Goal: Information Seeking & Learning: Learn about a topic

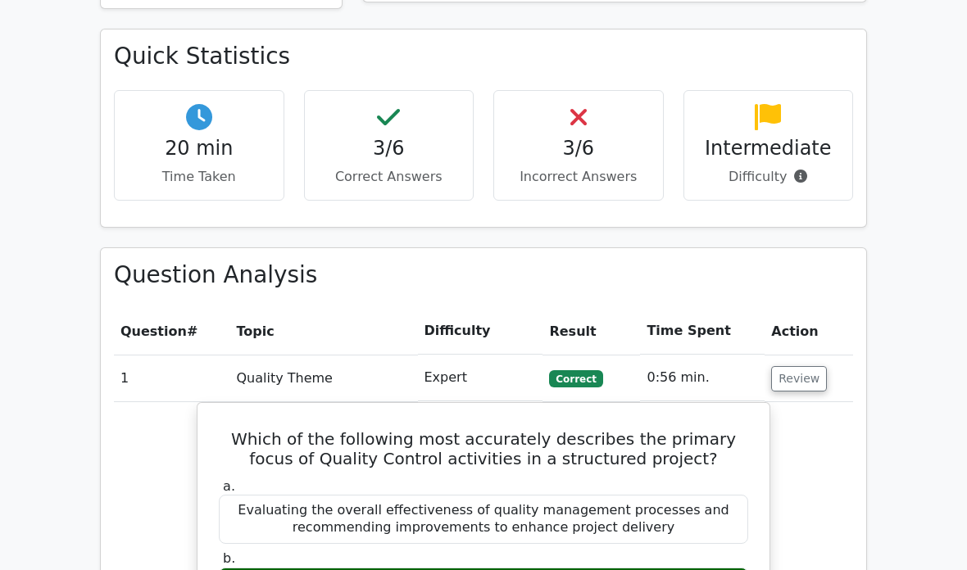
scroll to position [465, 0]
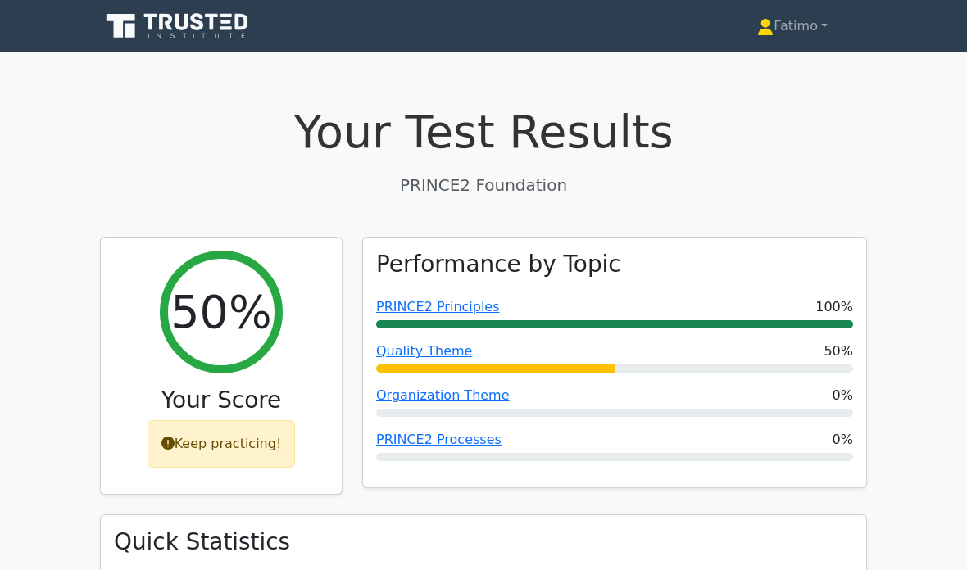
click at [779, 23] on link "Fatimo" at bounding box center [792, 26] width 149 height 33
click at [776, 175] on p "PRINCE2 Foundation" at bounding box center [483, 185] width 767 height 25
click at [216, 38] on icon at bounding box center [178, 26] width 157 height 31
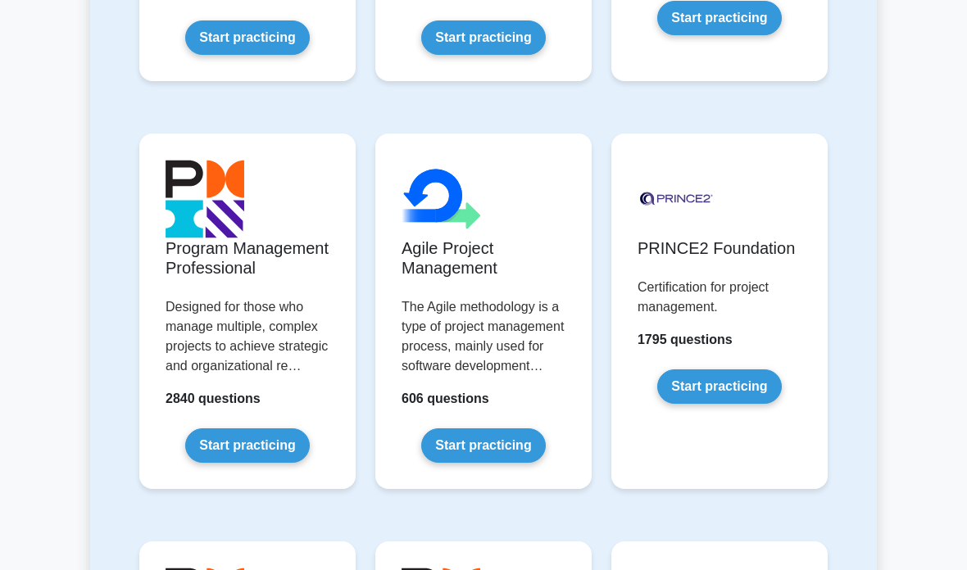
scroll to position [1109, 0]
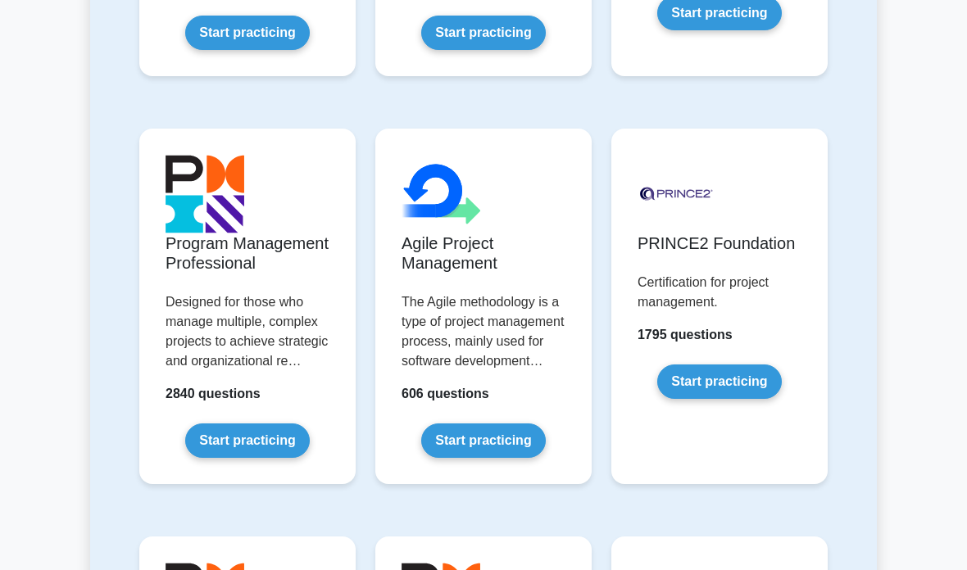
click at [729, 399] on link "Start practicing" at bounding box center [719, 382] width 124 height 34
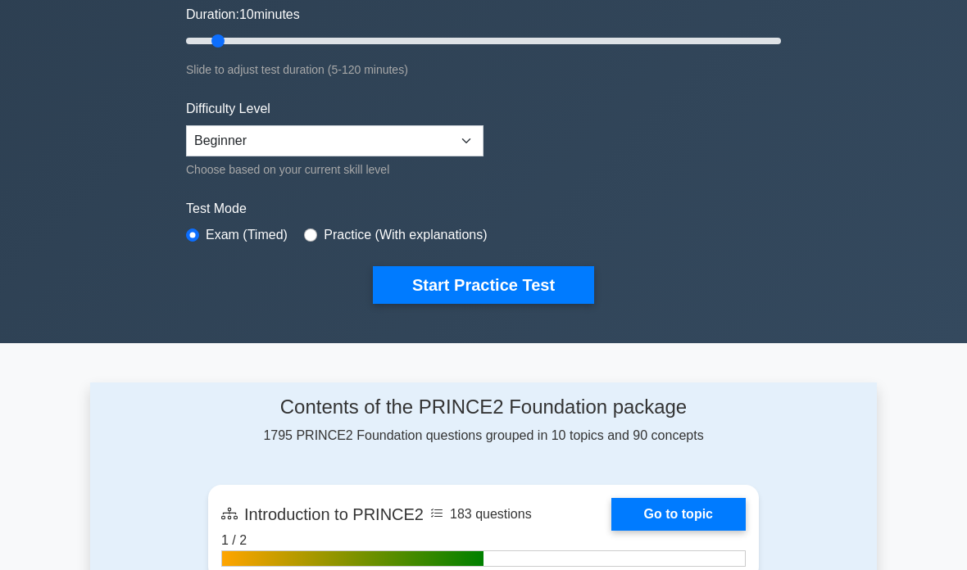
scroll to position [312, 0]
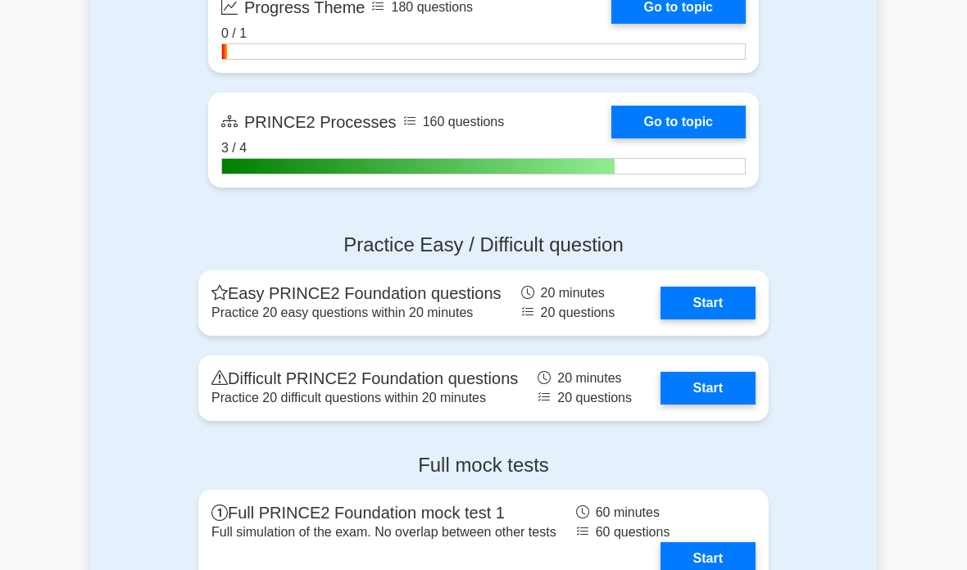
scroll to position [1667, 0]
click at [711, 405] on link "Start" at bounding box center [707, 388] width 95 height 33
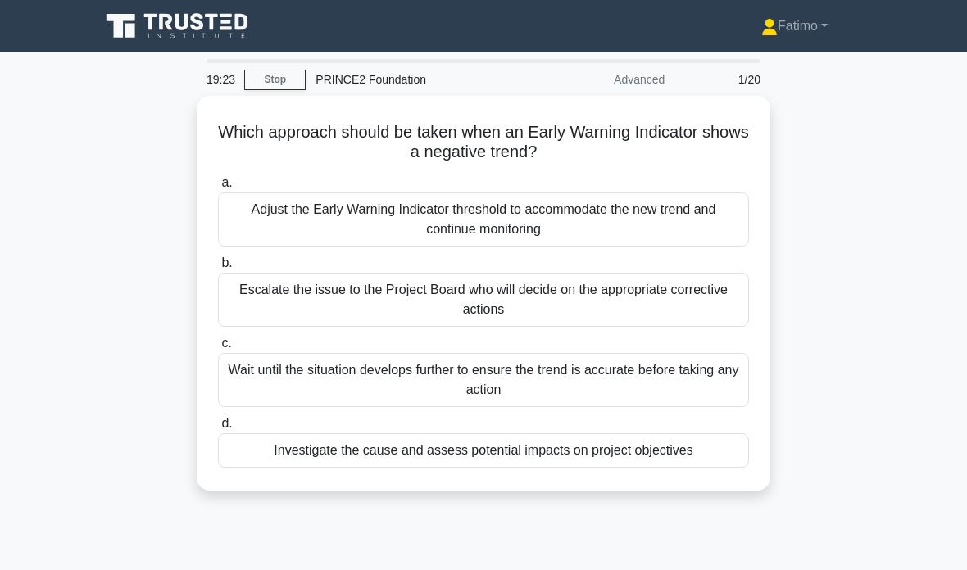
click at [603, 304] on div "Escalate the issue to the Project Board who will decide on the appropriate corr…" at bounding box center [483, 300] width 531 height 54
click at [218, 269] on input "b. Escalate the issue to the Project Board who will decide on the appropriate c…" at bounding box center [218, 263] width 0 height 11
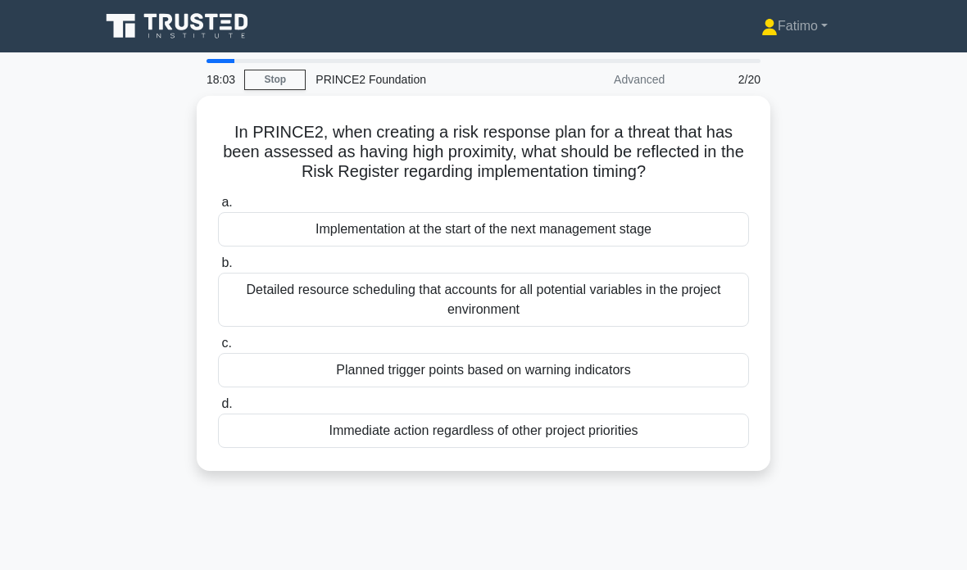
click at [601, 388] on div "Planned trigger points based on warning indicators" at bounding box center [483, 370] width 531 height 34
click at [218, 349] on input "c. Planned trigger points based on warning indicators" at bounding box center [218, 343] width 0 height 11
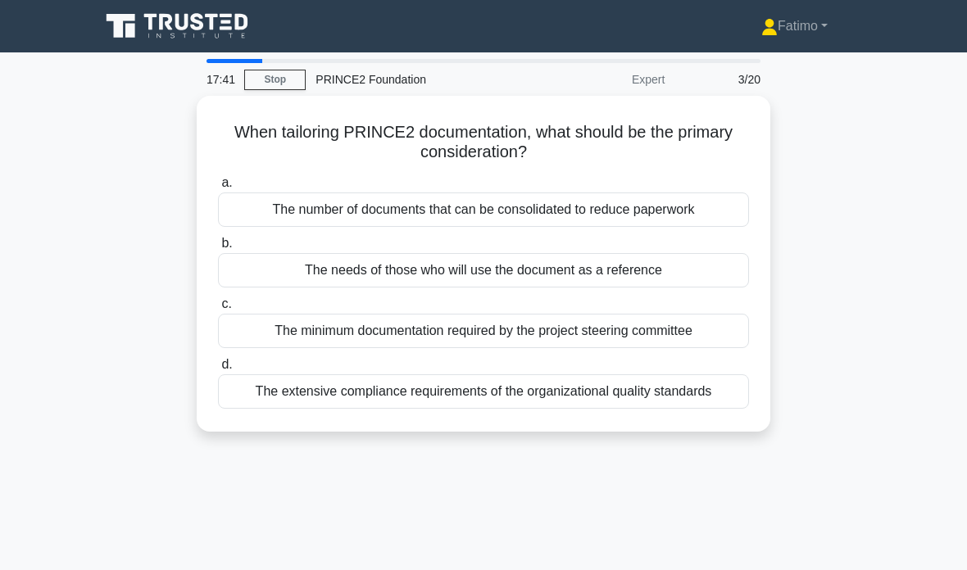
click at [628, 396] on div "The extensive compliance requirements of the organizational quality standards" at bounding box center [483, 391] width 531 height 34
click at [218, 370] on input "d. The extensive compliance requirements of the organizational quality standards" at bounding box center [218, 365] width 0 height 11
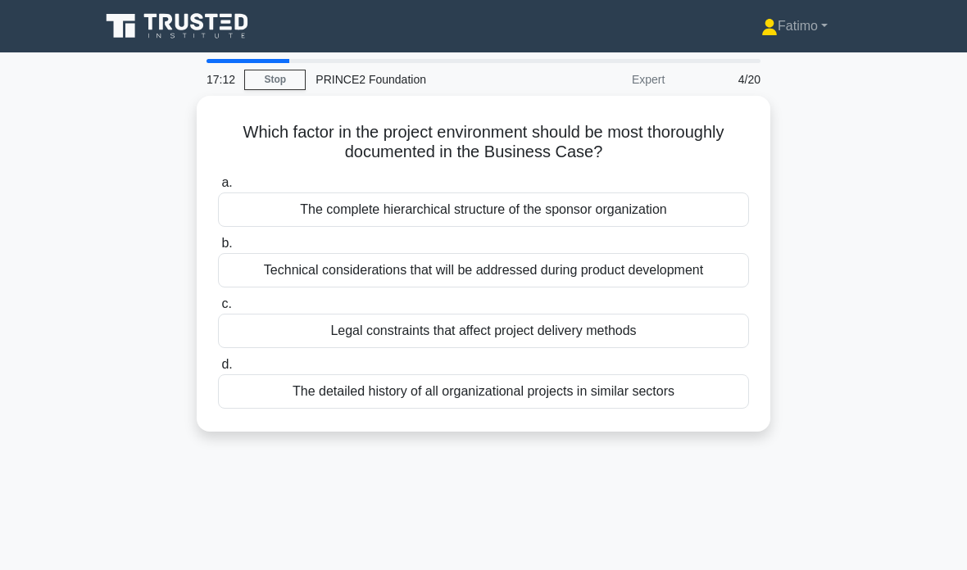
click at [620, 335] on div "Legal constraints that affect project delivery methods" at bounding box center [483, 331] width 531 height 34
click at [218, 310] on input "c. Legal constraints that affect project delivery methods" at bounding box center [218, 304] width 0 height 11
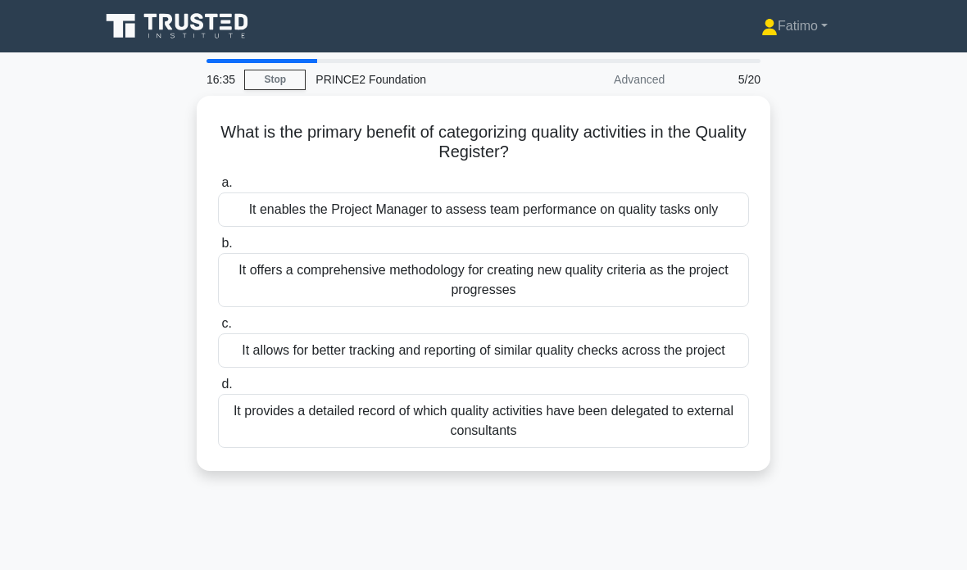
click at [690, 448] on div "It provides a detailed record of which quality activities have been delegated t…" at bounding box center [483, 421] width 531 height 54
click at [218, 390] on input "d. It provides a detailed record of which quality activities have been delegate…" at bounding box center [218, 384] width 0 height 11
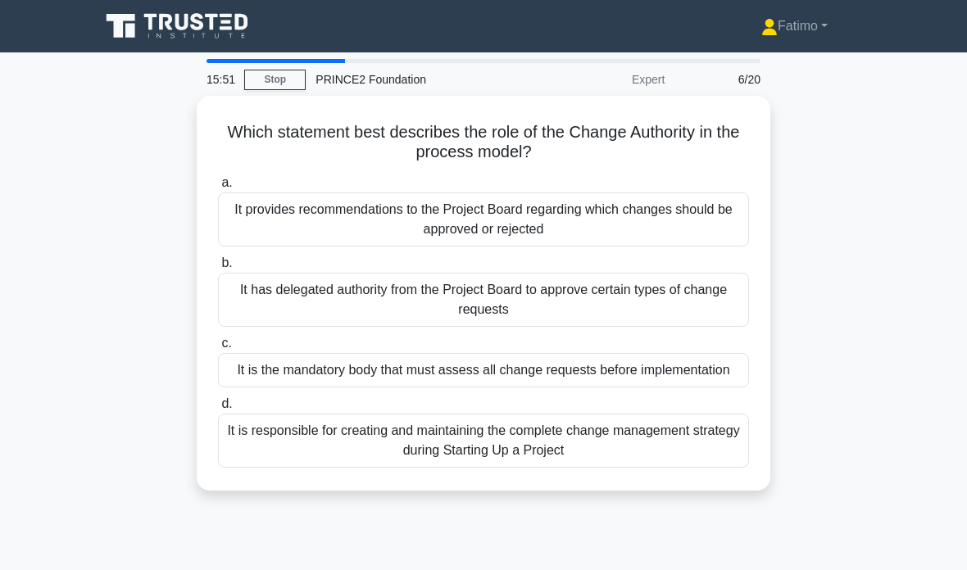
click at [619, 231] on div "It provides recommendations to the Project Board regarding which changes should…" at bounding box center [483, 220] width 531 height 54
click at [218, 188] on input "a. It provides recommendations to the Project Board regarding which changes sho…" at bounding box center [218, 183] width 0 height 11
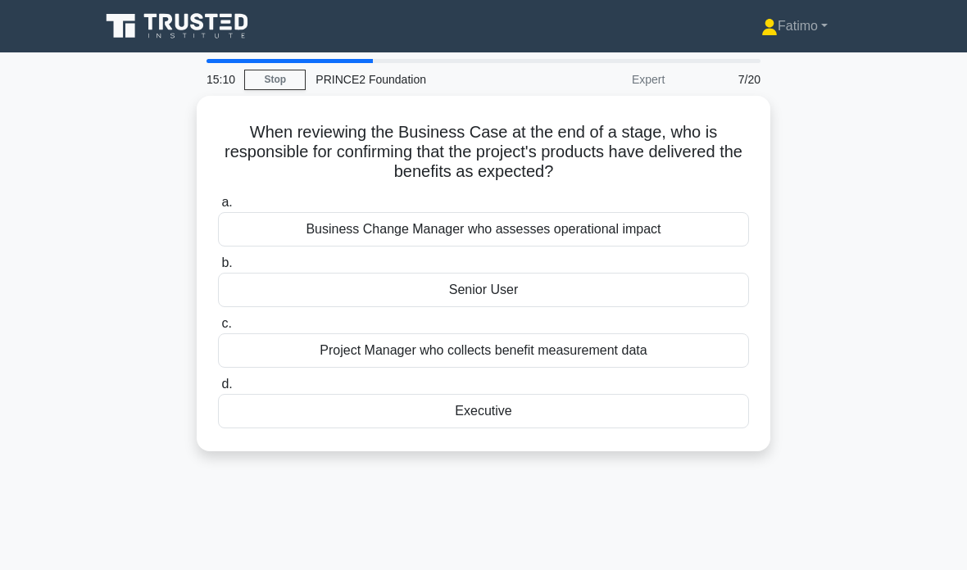
click at [624, 297] on div "Senior User" at bounding box center [483, 290] width 531 height 34
click at [218, 269] on input "b. Senior User" at bounding box center [218, 263] width 0 height 11
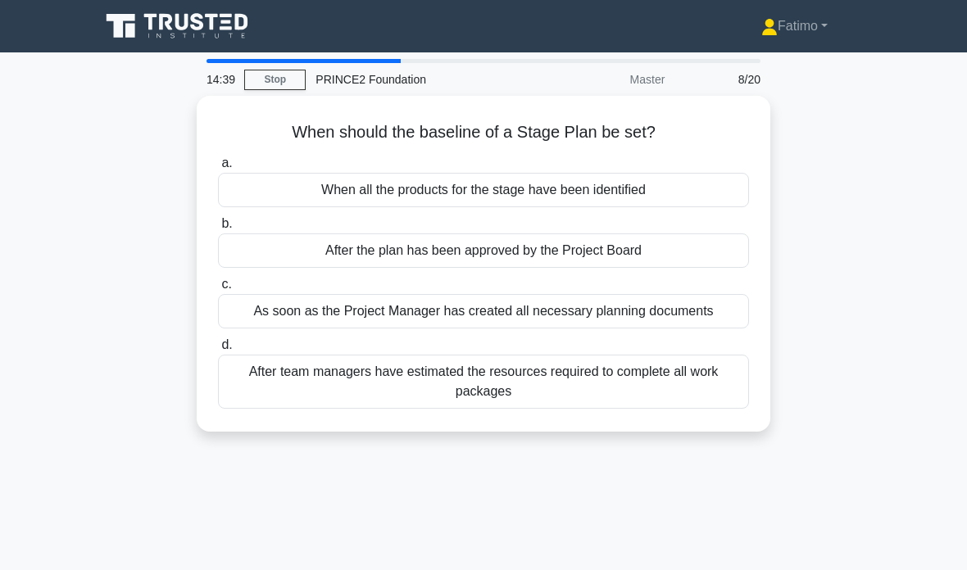
click at [585, 329] on div "As soon as the Project Manager has created all necessary planning documents" at bounding box center [483, 311] width 531 height 34
click at [218, 290] on input "c. As soon as the Project Manager has created all necessary planning documents" at bounding box center [218, 284] width 0 height 11
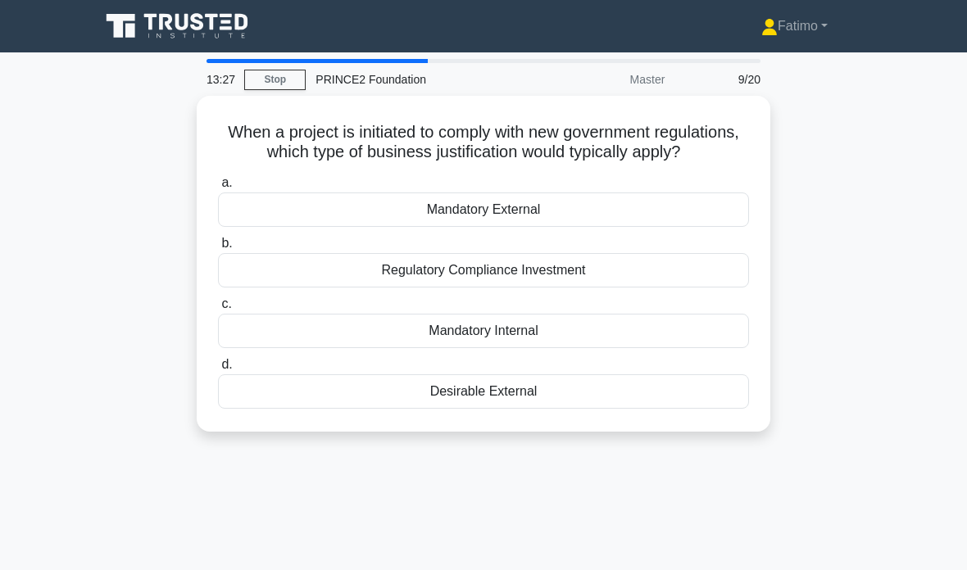
click at [574, 288] on div "Regulatory Compliance Investment" at bounding box center [483, 270] width 531 height 34
click at [218, 249] on input "b. Regulatory Compliance Investment" at bounding box center [218, 243] width 0 height 11
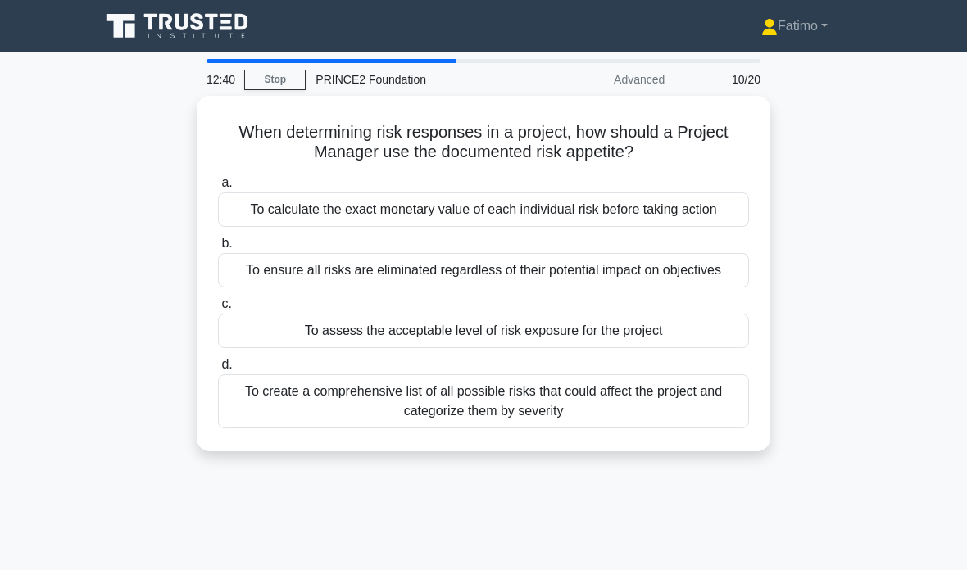
click at [578, 429] on div "To create a comprehensive list of all possible risks that could affect the proj…" at bounding box center [483, 401] width 531 height 54
click at [218, 370] on input "d. To create a comprehensive list of all possible risks that could affect the p…" at bounding box center [218, 365] width 0 height 11
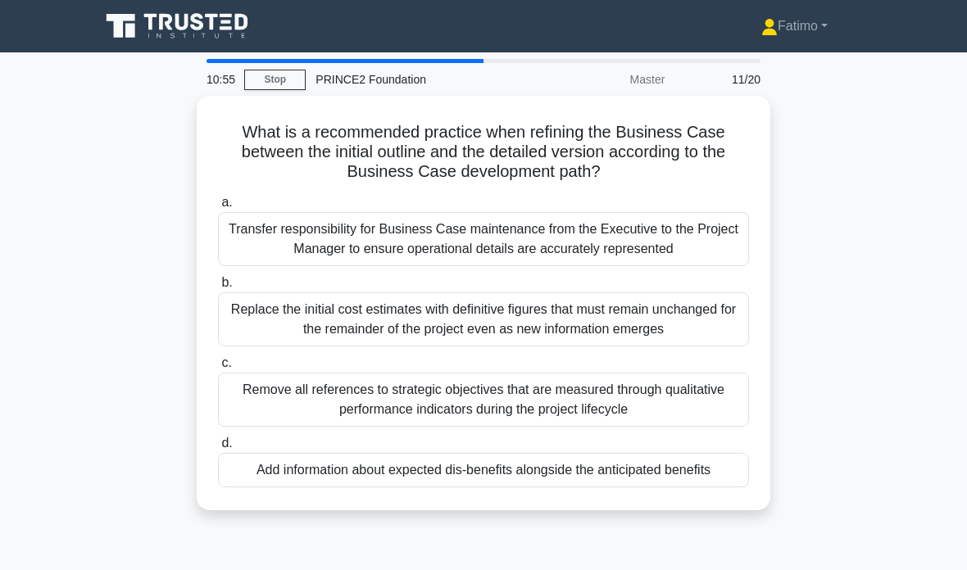
click at [616, 392] on div "Remove all references to strategic objectives that are measured through qualita…" at bounding box center [483, 400] width 531 height 54
click at [218, 369] on input "c. Remove all references to strategic objectives that are measured through qual…" at bounding box center [218, 363] width 0 height 11
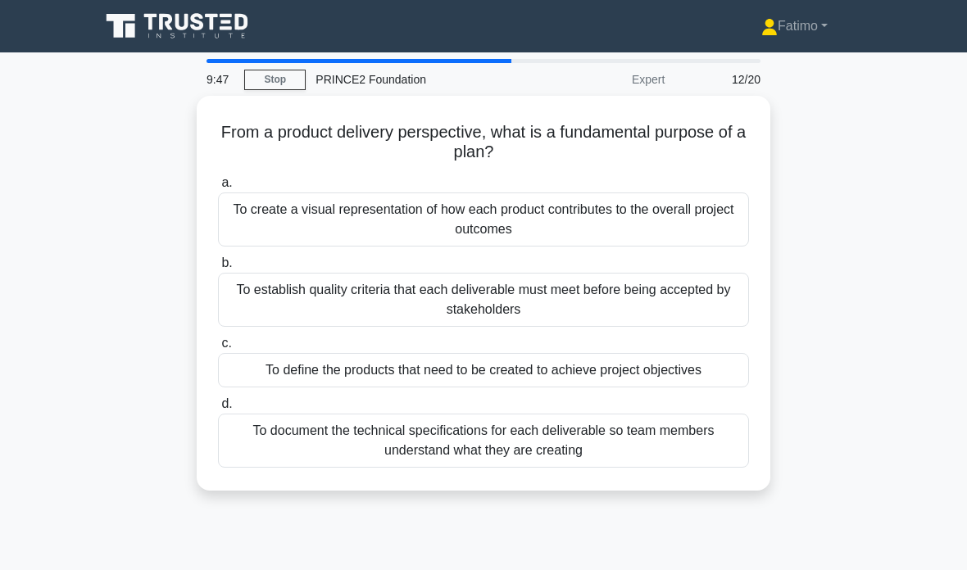
click at [483, 374] on div "To define the products that need to be created to achieve project objectives" at bounding box center [483, 370] width 531 height 34
click at [218, 349] on input "c. To define the products that need to be created to achieve project objectives" at bounding box center [218, 343] width 0 height 11
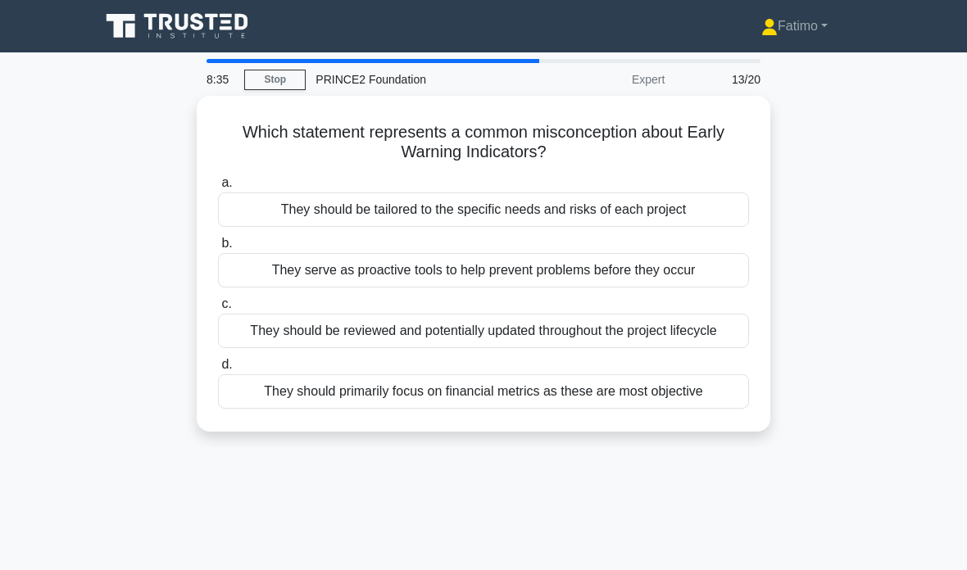
click at [590, 274] on div "They serve as proactive tools to help prevent problems before they occur" at bounding box center [483, 270] width 531 height 34
click at [218, 249] on input "b. They serve as proactive tools to help prevent problems before they occur" at bounding box center [218, 243] width 0 height 11
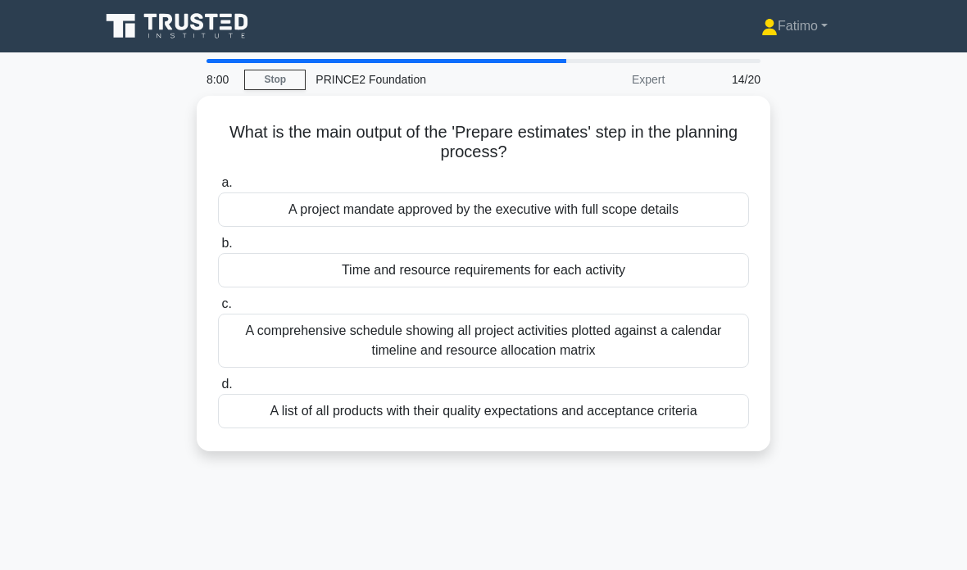
click at [474, 337] on div "A comprehensive schedule showing all project activities plotted against a calen…" at bounding box center [483, 341] width 531 height 54
click at [218, 310] on input "c. A comprehensive schedule showing all project activities plotted against a ca…" at bounding box center [218, 304] width 0 height 11
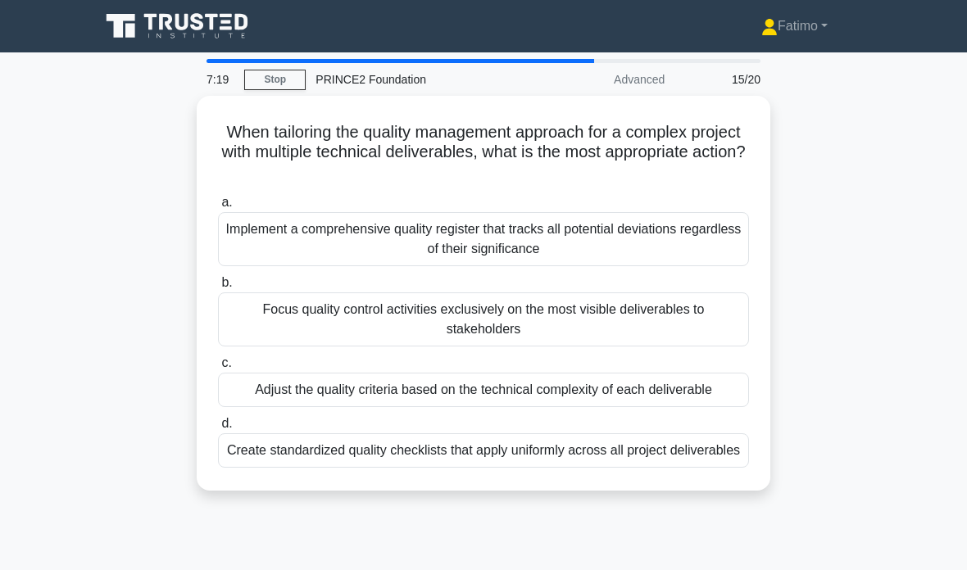
click at [677, 229] on div "Implement a comprehensive quality register that tracks all potential deviations…" at bounding box center [483, 239] width 531 height 54
click at [218, 208] on input "a. Implement a comprehensive quality register that tracks all potential deviati…" at bounding box center [218, 202] width 0 height 11
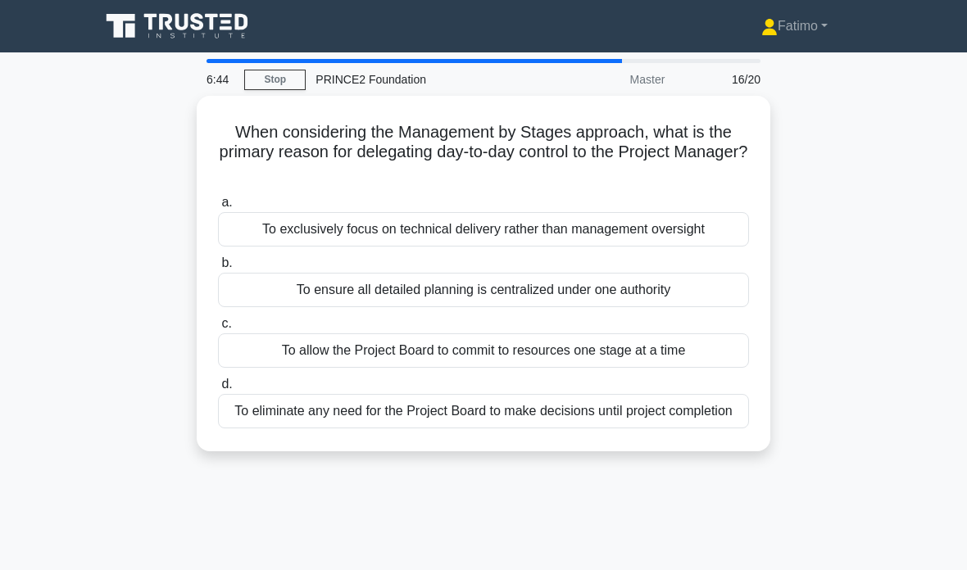
click at [610, 343] on div "To allow the Project Board to commit to resources one stage at a time" at bounding box center [483, 351] width 531 height 34
click at [218, 329] on input "c. To allow the Project Board to commit to resources one stage at a time" at bounding box center [218, 324] width 0 height 11
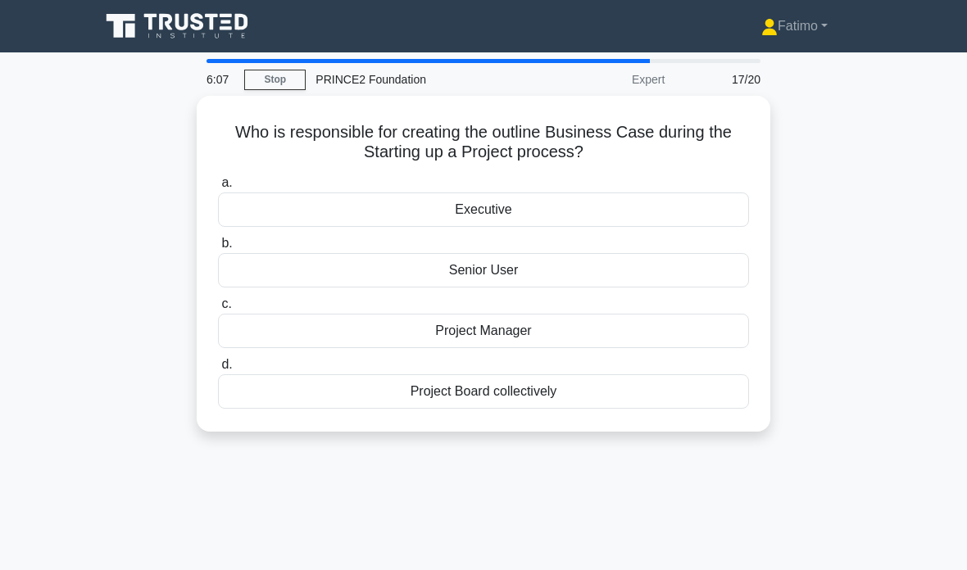
click at [555, 335] on div "Project Manager" at bounding box center [483, 331] width 531 height 34
click at [218, 310] on input "c. Project Manager" at bounding box center [218, 304] width 0 height 11
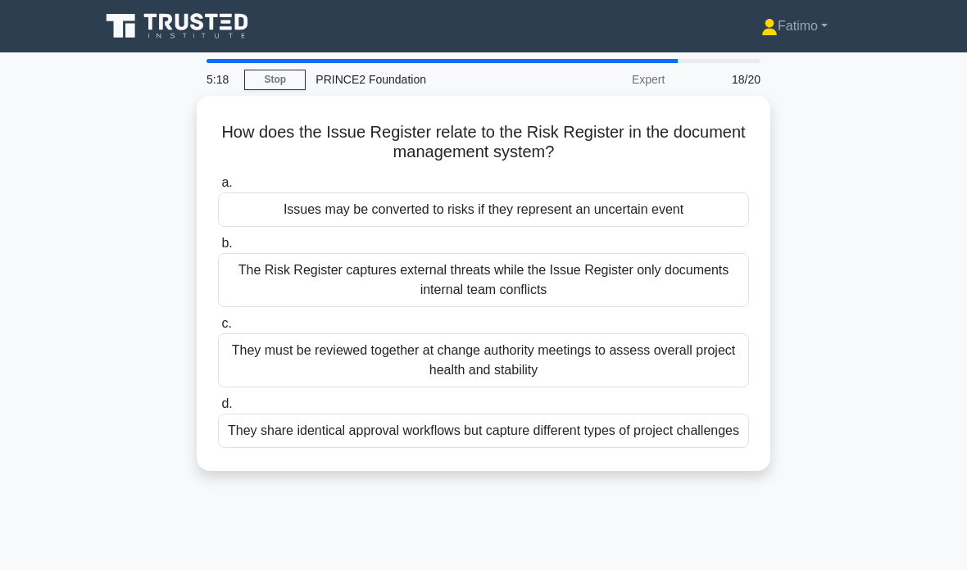
click at [624, 344] on div "They must be reviewed together at change authority meetings to assess overall p…" at bounding box center [483, 361] width 531 height 54
click at [218, 329] on input "c. They must be reviewed together at change authority meetings to assess overal…" at bounding box center [218, 324] width 0 height 11
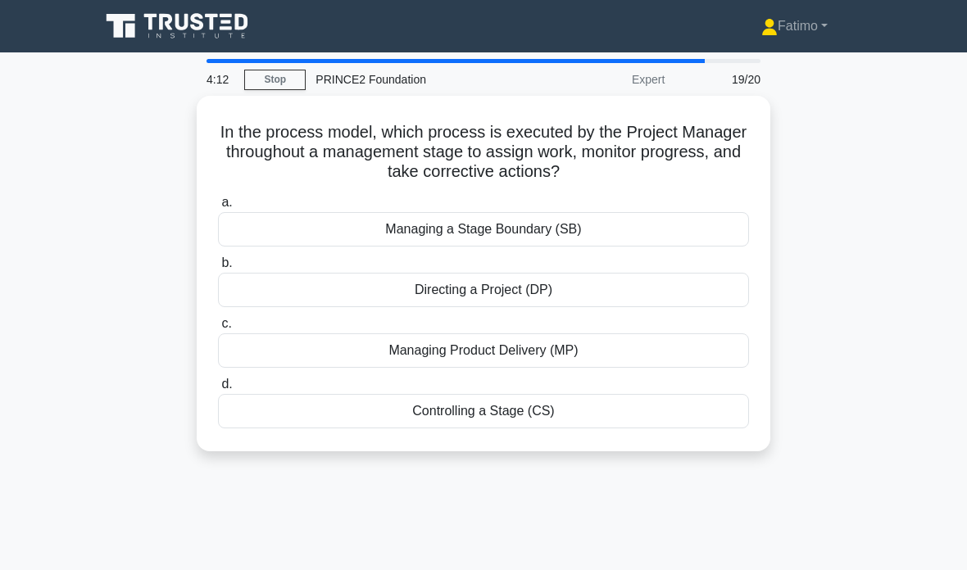
click at [700, 411] on div "Controlling a Stage (CS)" at bounding box center [483, 411] width 531 height 34
click at [218, 390] on input "d. Controlling a Stage (CS)" at bounding box center [218, 384] width 0 height 11
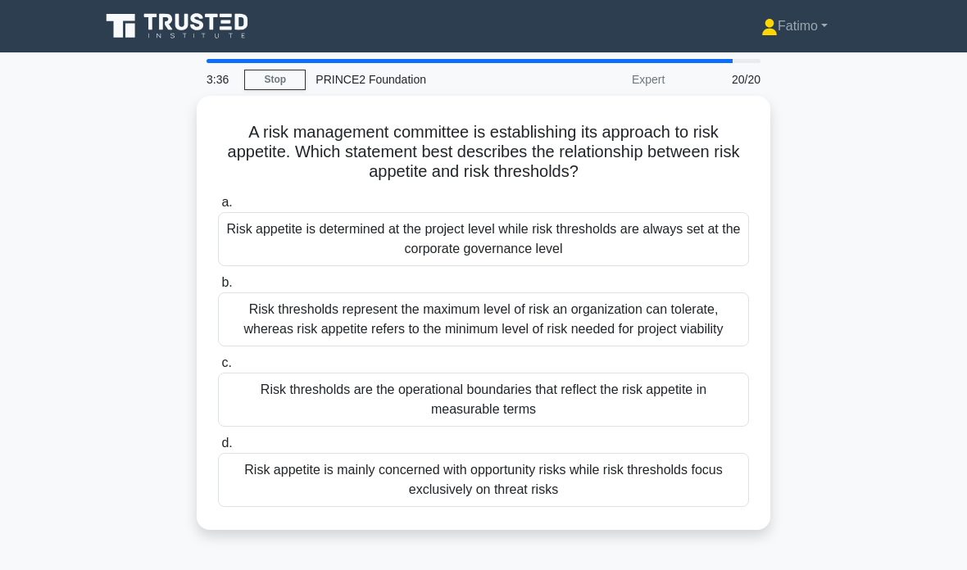
click at [516, 343] on div "Risk thresholds represent the maximum level of risk an organization can tolerat…" at bounding box center [483, 320] width 531 height 54
click at [218, 288] on input "b. Risk thresholds represent the maximum level of risk an organization can tole…" at bounding box center [218, 283] width 0 height 11
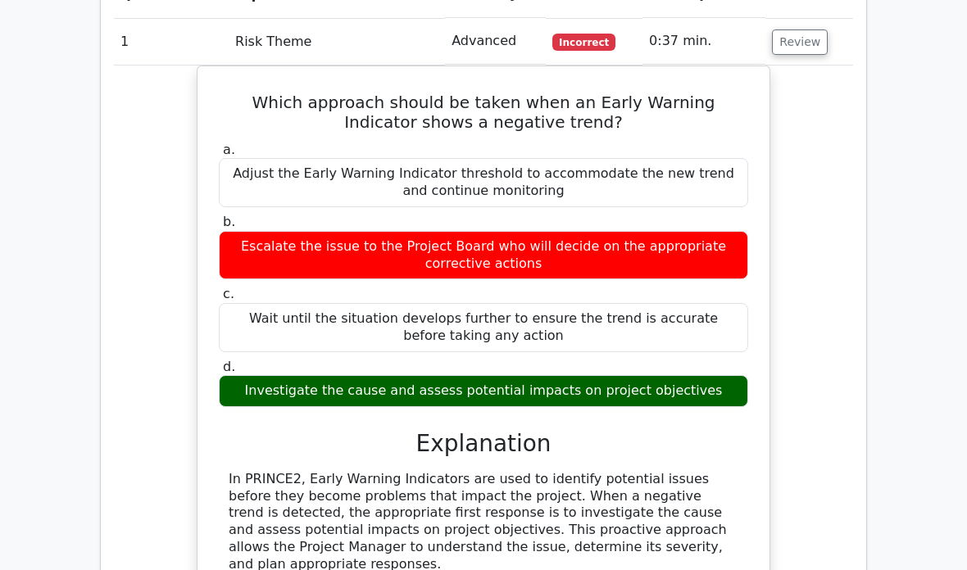
scroll to position [993, 0]
